Goal: Information Seeking & Learning: Learn about a topic

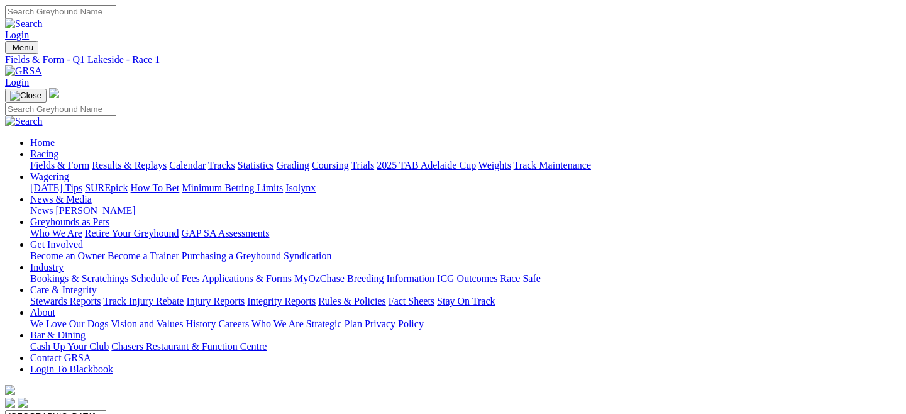
click at [52, 160] on link "Fields & Form" at bounding box center [59, 165] width 59 height 11
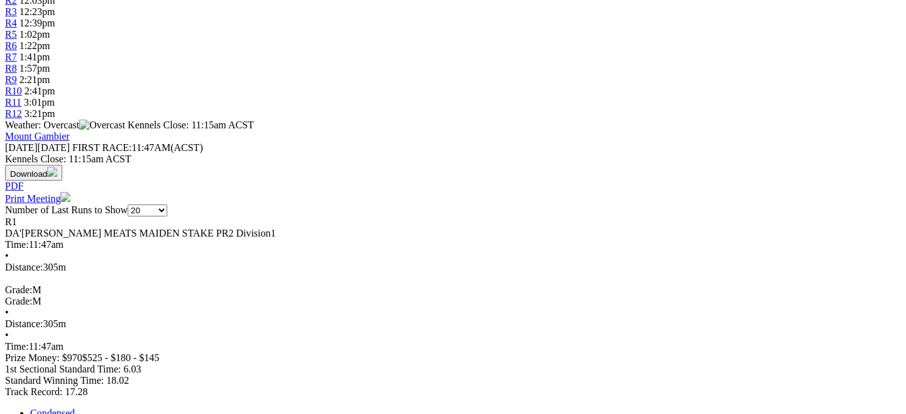
scroll to position [486, 0]
